Goal: Navigation & Orientation: Go to known website

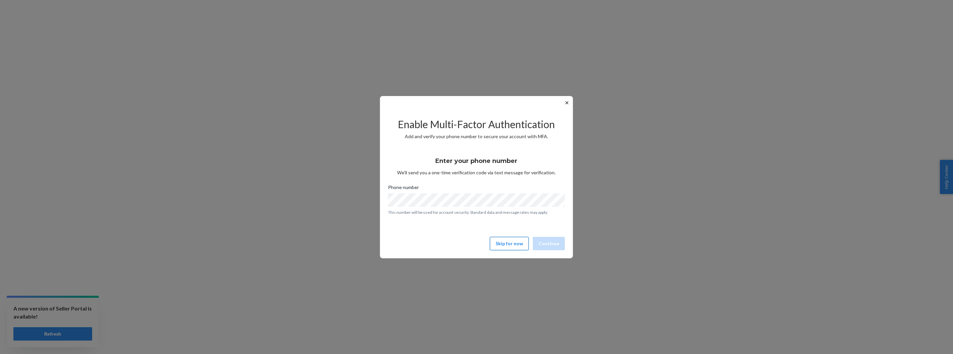
click at [504, 245] on button "Skip for now" at bounding box center [509, 243] width 39 height 13
